Goal: Navigation & Orientation: Find specific page/section

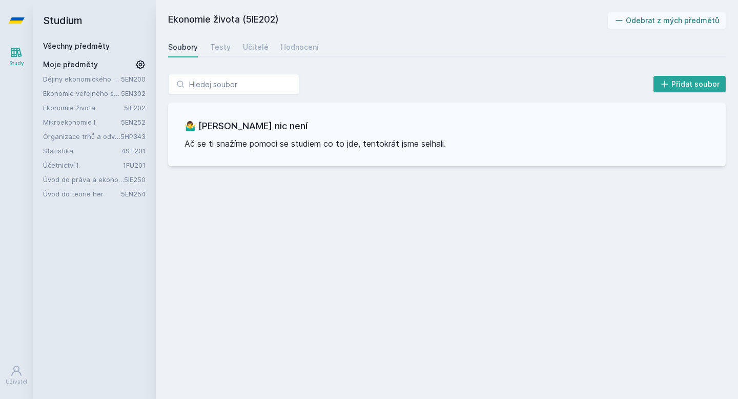
click at [75, 100] on div "Dějiny ekonomického myšlení 5EN200 Ekonomie veřejného sektoru 5EN302 Ekonomie ž…" at bounding box center [94, 136] width 102 height 125
click at [75, 108] on link "Ekonomie života" at bounding box center [83, 107] width 81 height 10
click at [299, 48] on div "Hodnocení" at bounding box center [300, 47] width 38 height 10
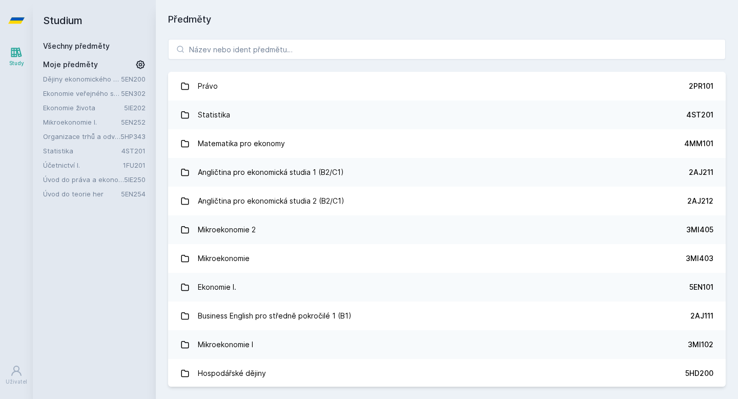
click at [83, 105] on link "Ekonomie života" at bounding box center [83, 107] width 81 height 10
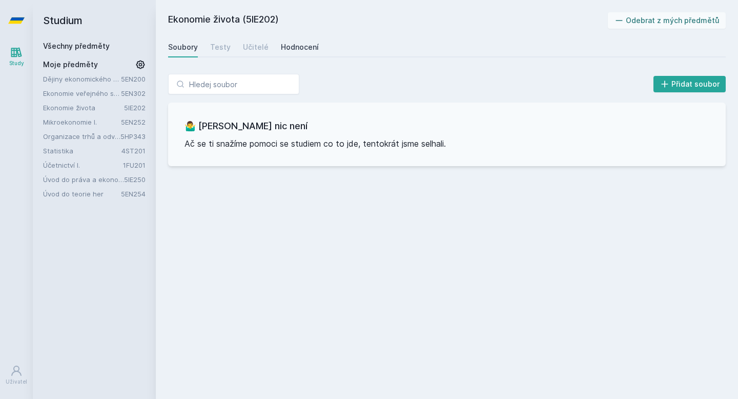
click at [300, 47] on div "Hodnocení" at bounding box center [300, 47] width 38 height 10
click at [244, 46] on div "Učitelé" at bounding box center [256, 47] width 26 height 10
click at [218, 49] on div "Testy" at bounding box center [220, 47] width 20 height 10
click at [95, 99] on div "Dějiny ekonomického myšlení 5EN200 Ekonomie veřejného sektoru 5EN302 Ekonomie ž…" at bounding box center [94, 136] width 102 height 125
click at [99, 96] on link "Ekonomie veřejného sektoru" at bounding box center [82, 93] width 78 height 10
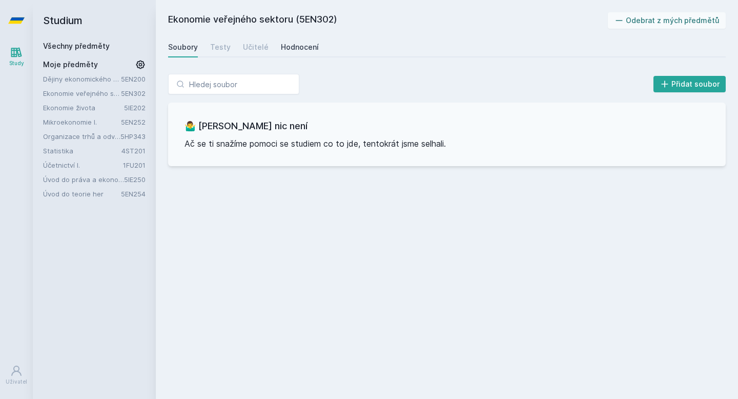
click at [292, 43] on div "Hodnocení" at bounding box center [300, 47] width 38 height 10
click at [236, 37] on div "Soubory Testy Učitelé Hodnocení" at bounding box center [447, 47] width 558 height 20
click at [245, 43] on div "Učitelé" at bounding box center [256, 47] width 26 height 10
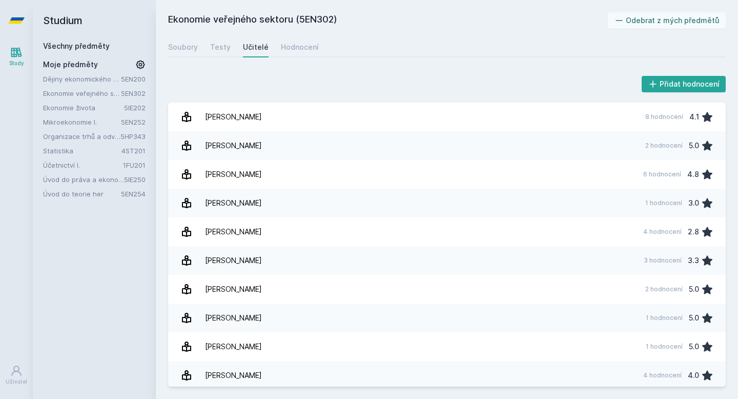
click at [89, 80] on link "Dějiny ekonomického myšlení" at bounding box center [82, 79] width 78 height 10
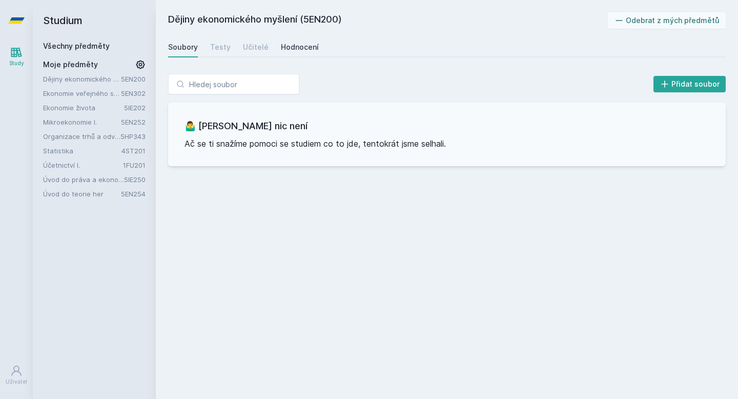
click at [297, 42] on div "Hodnocení" at bounding box center [300, 47] width 38 height 10
click at [247, 42] on div "Učitelé" at bounding box center [256, 47] width 26 height 10
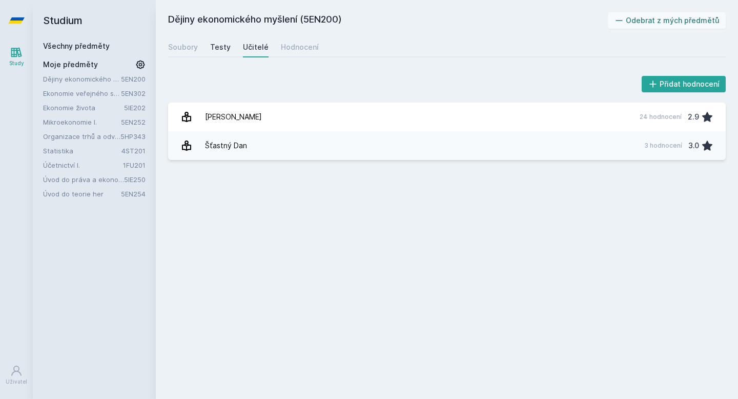
click at [210, 44] on div "Testy" at bounding box center [220, 47] width 20 height 10
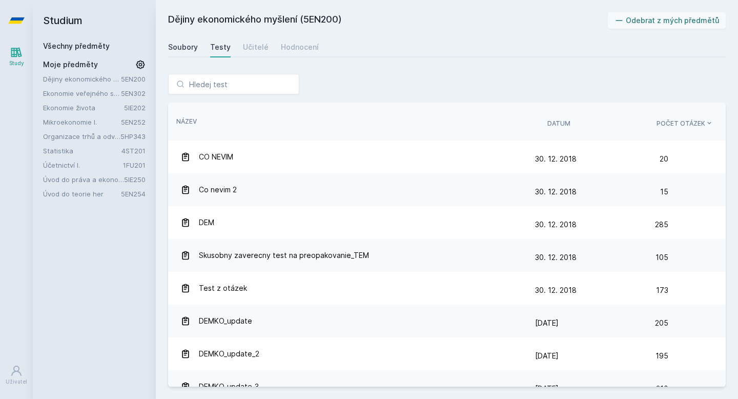
click at [184, 44] on div "Soubory" at bounding box center [183, 47] width 30 height 10
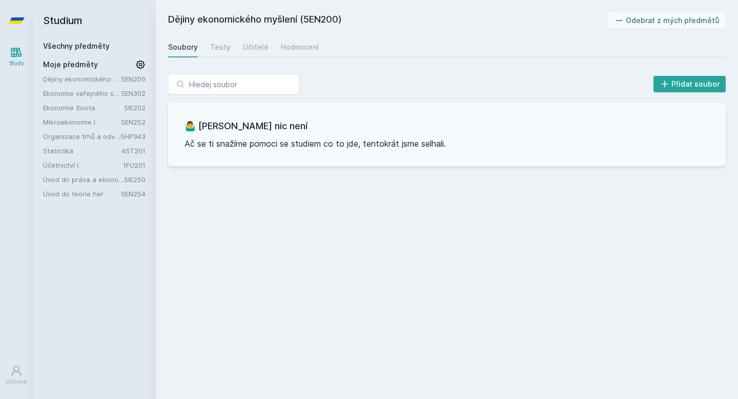
click at [318, 46] on div "Soubory Testy Učitelé Hodnocení" at bounding box center [447, 47] width 558 height 20
click at [307, 46] on div "Hodnocení" at bounding box center [300, 47] width 38 height 10
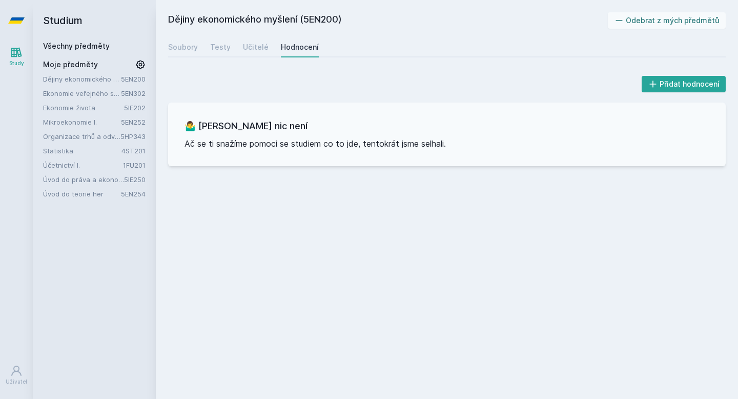
click at [307, 46] on div "Hodnocení" at bounding box center [300, 47] width 38 height 10
click at [66, 149] on link "Statistika" at bounding box center [82, 151] width 78 height 10
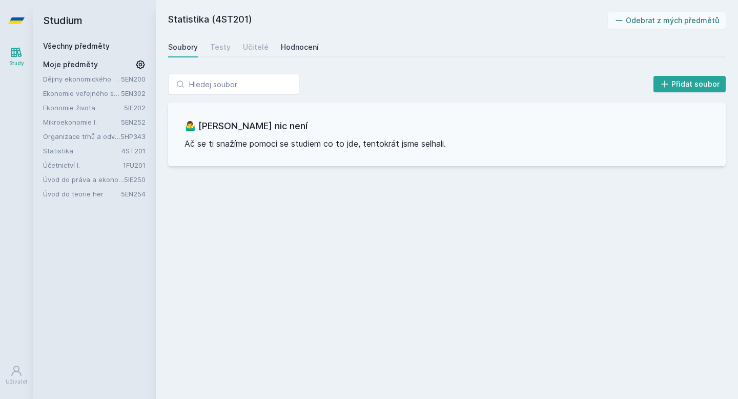
click at [303, 45] on div "Hodnocení" at bounding box center [300, 47] width 38 height 10
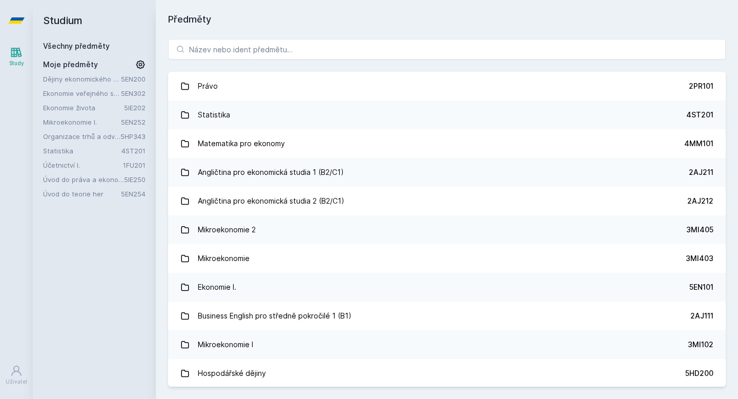
click at [103, 84] on div "Dějiny ekonomického myšlení 5EN200 Ekonomie veřejného sektoru 5EN302 Ekonomie ž…" at bounding box center [94, 136] width 102 height 125
click at [103, 78] on link "Dějiny ekonomického myšlení" at bounding box center [82, 79] width 78 height 10
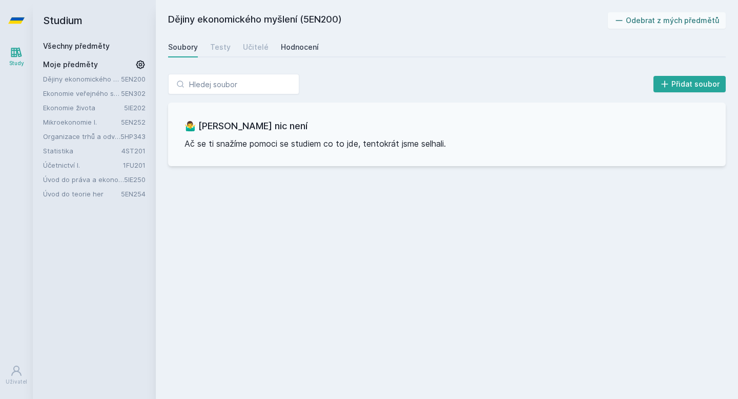
click at [297, 52] on div "Hodnocení" at bounding box center [300, 47] width 38 height 10
click at [102, 92] on link "Ekonomie veřejného sektoru" at bounding box center [82, 93] width 78 height 10
click at [304, 43] on div "Hodnocení" at bounding box center [300, 47] width 38 height 10
click at [86, 106] on link "Ekonomie života" at bounding box center [83, 107] width 81 height 10
click at [306, 43] on div "Hodnocení" at bounding box center [300, 47] width 38 height 10
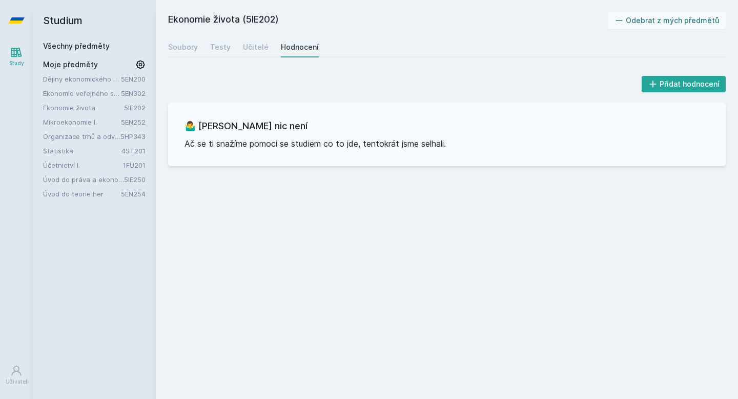
click at [306, 43] on div "Hodnocení" at bounding box center [300, 47] width 38 height 10
click at [72, 163] on link "Účetnictví I." at bounding box center [83, 165] width 80 height 10
click at [298, 44] on div "Hodnocení" at bounding box center [300, 47] width 38 height 10
click at [93, 137] on link "Organizace trhů a odvětví pohledem manažerů" at bounding box center [81, 136] width 77 height 10
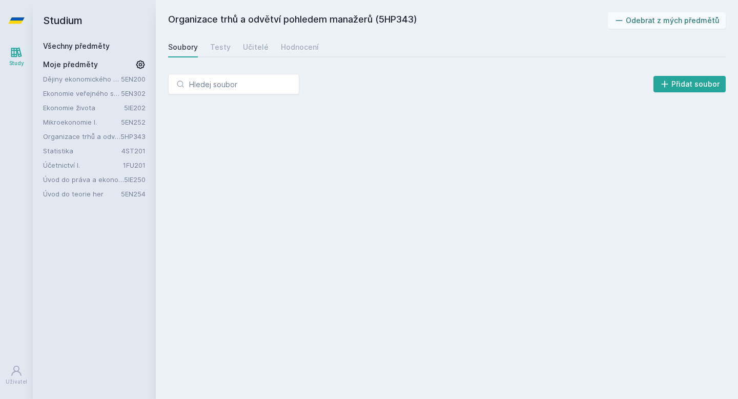
click at [21, 49] on icon at bounding box center [16, 52] width 12 height 12
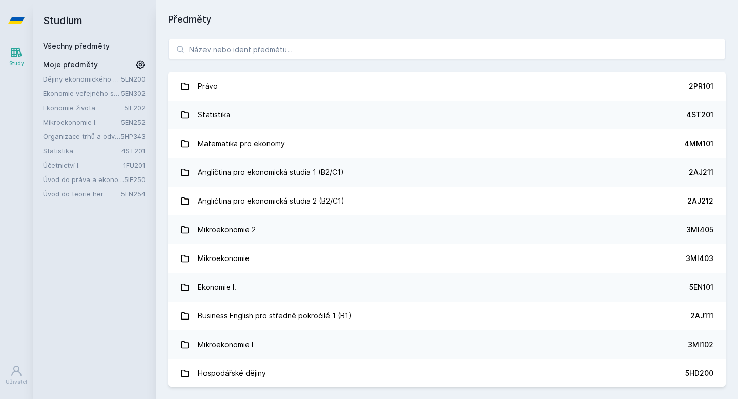
click at [96, 80] on link "Dějiny ekonomického myšlení" at bounding box center [82, 79] width 78 height 10
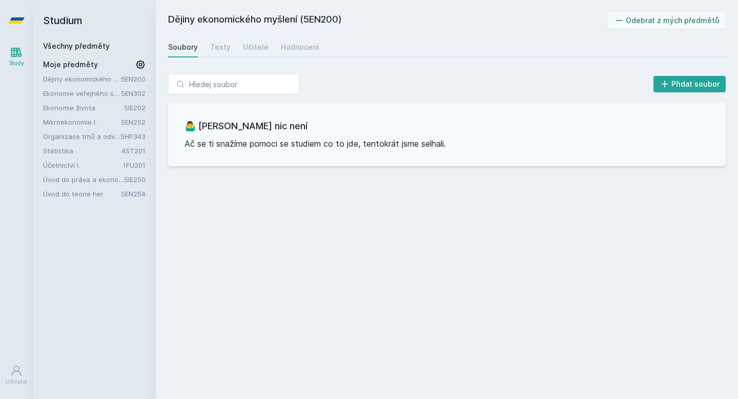
click at [11, 53] on icon at bounding box center [16, 53] width 11 height 10
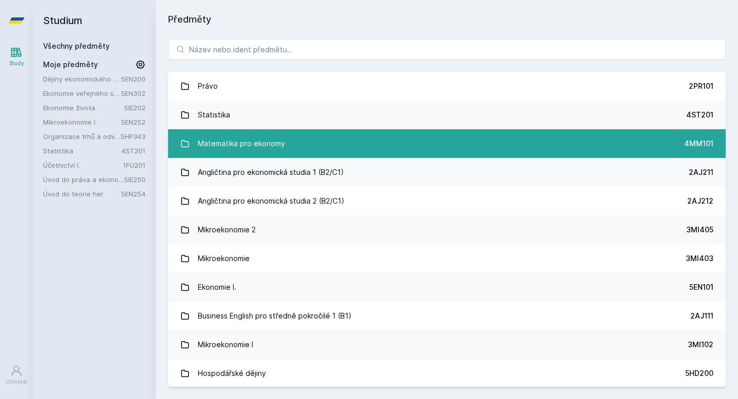
click at [237, 151] on div "Matematika pro ekonomy" at bounding box center [241, 143] width 87 height 20
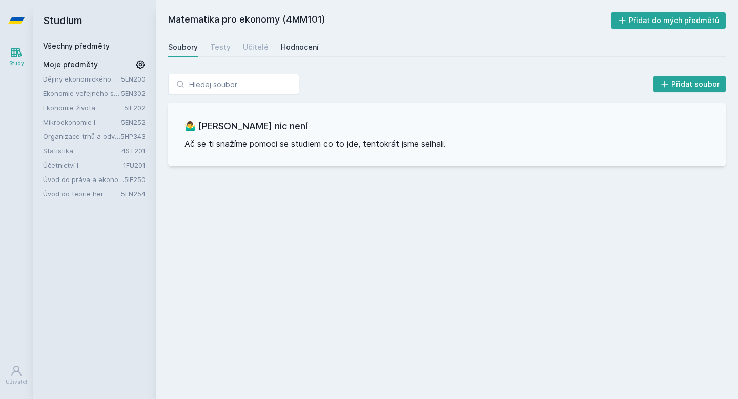
click at [307, 44] on div "Hodnocení" at bounding box center [300, 47] width 38 height 10
click at [45, 22] on h2 "Studium" at bounding box center [94, 20] width 102 height 41
click at [26, 22] on link at bounding box center [16, 20] width 33 height 41
